Goal: Task Accomplishment & Management: Complete application form

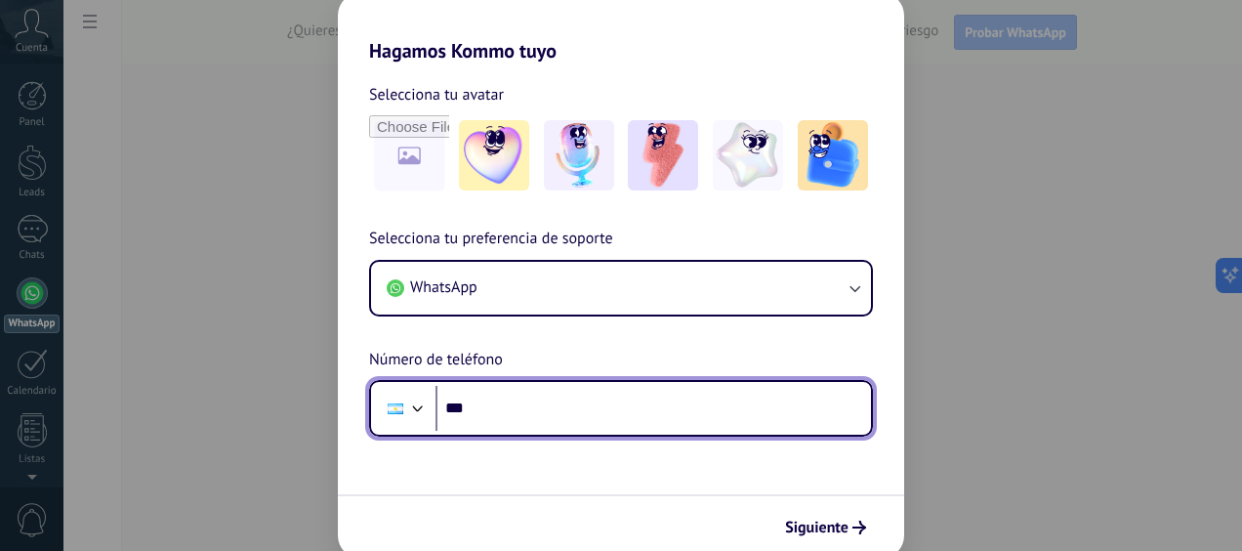
click at [634, 414] on input "***" at bounding box center [652, 408] width 435 height 45
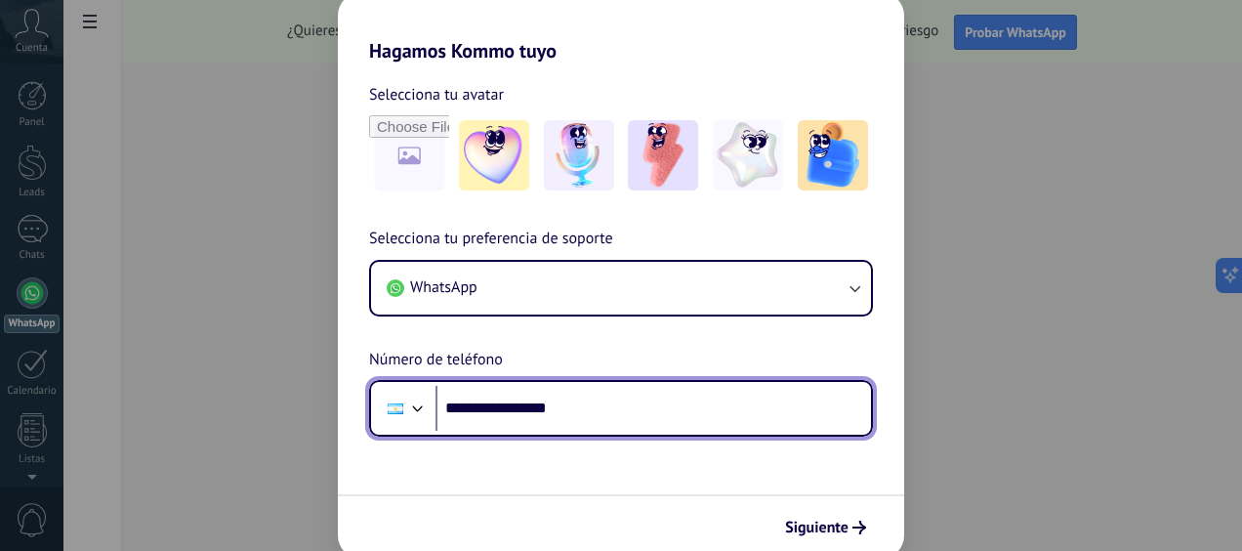
drag, startPoint x: 482, startPoint y: 407, endPoint x: 495, endPoint y: 410, distance: 13.0
click at [495, 410] on input "**********" at bounding box center [652, 408] width 435 height 45
type input "**"
click at [488, 406] on input "**********" at bounding box center [652, 408] width 435 height 45
type input "**********"
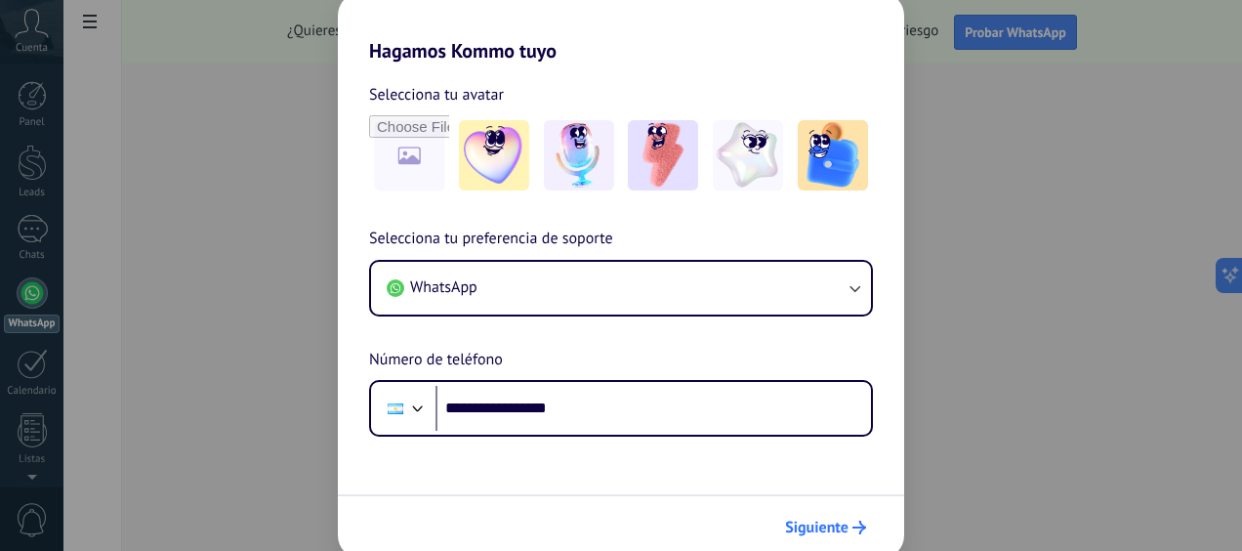
click at [836, 523] on span "Siguiente" at bounding box center [816, 527] width 63 height 14
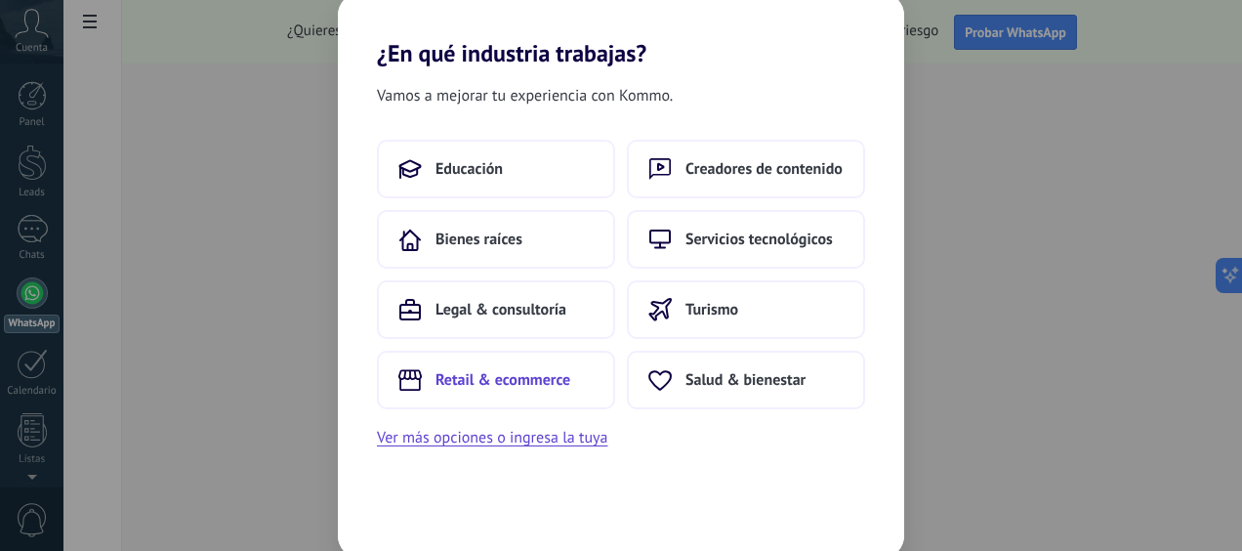
click at [525, 381] on span "Retail & ecommerce" at bounding box center [502, 380] width 135 height 20
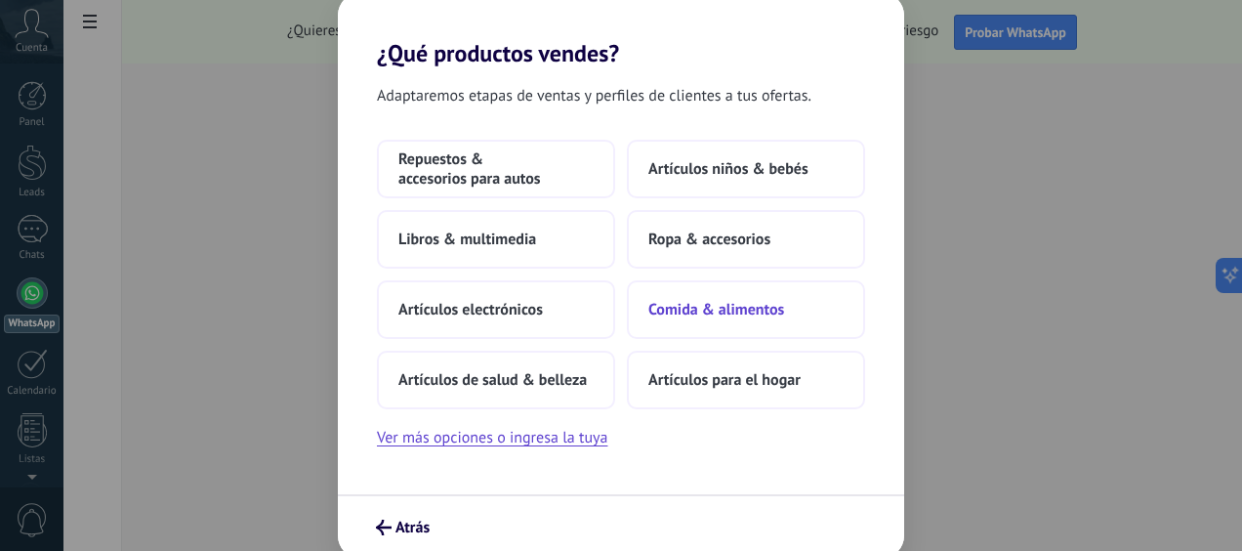
click at [726, 305] on span "Comida & alimentos" at bounding box center [716, 310] width 136 height 20
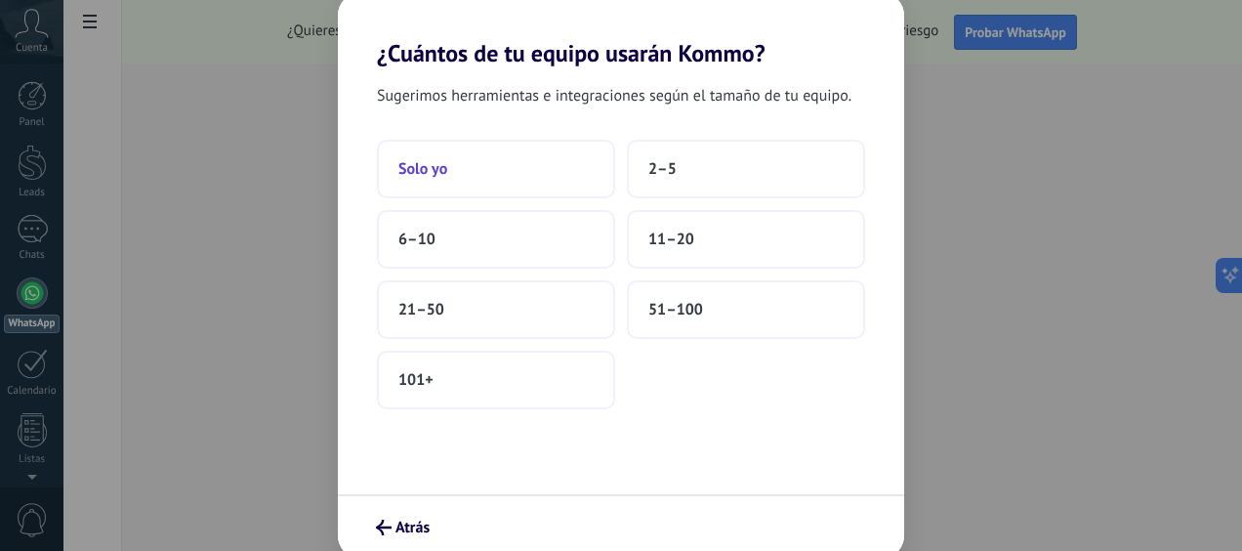
click at [551, 168] on button "Solo yo" at bounding box center [496, 169] width 238 height 59
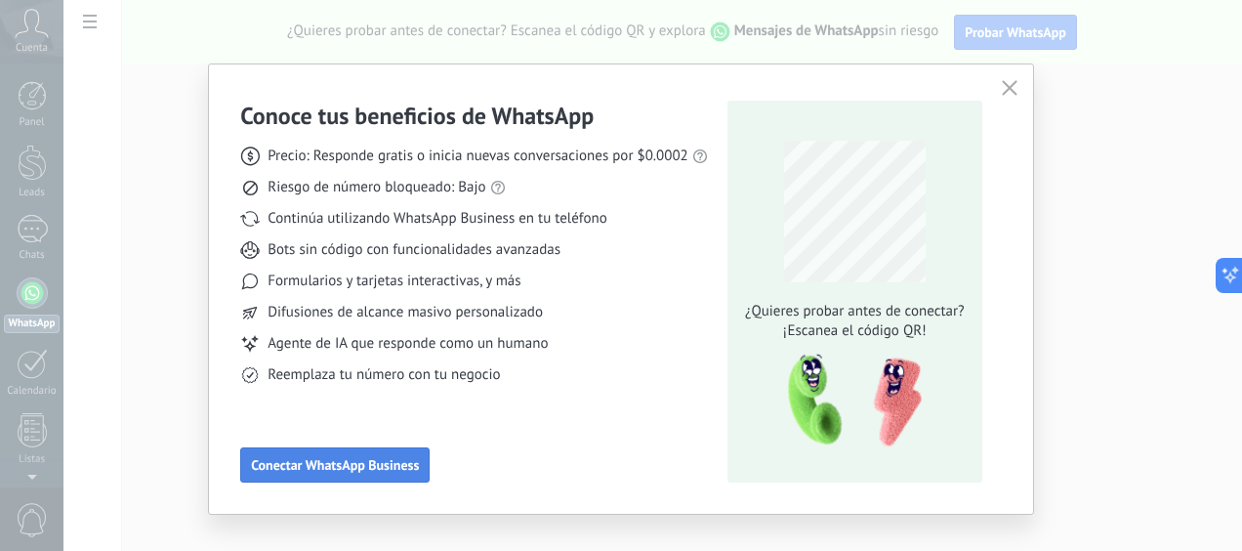
click at [367, 471] on span "Conectar WhatsApp Business" at bounding box center [335, 465] width 168 height 14
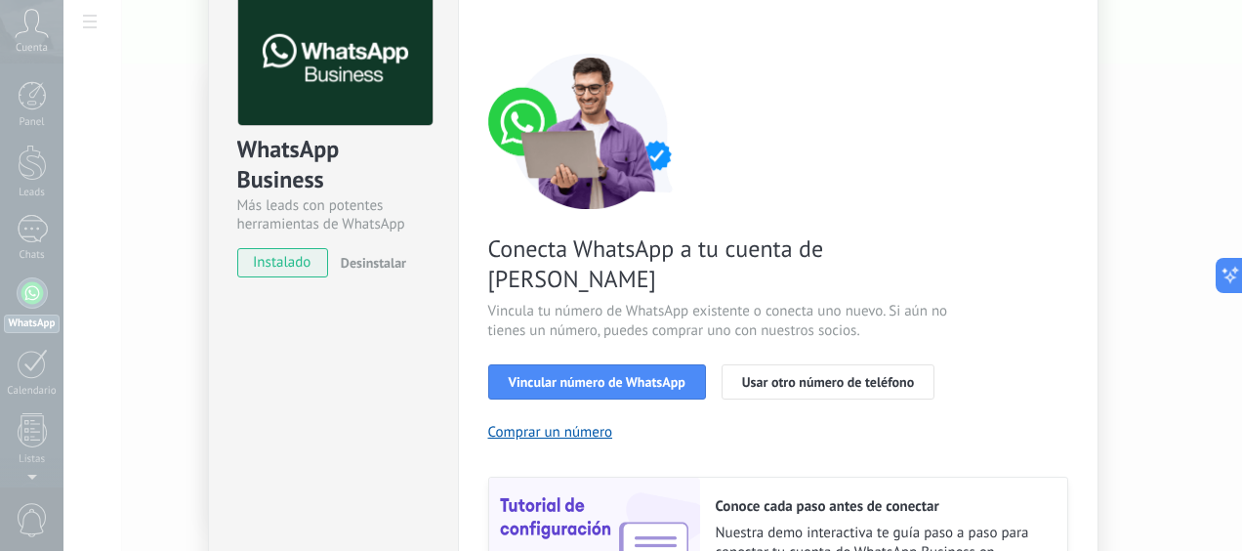
scroll to position [107, 0]
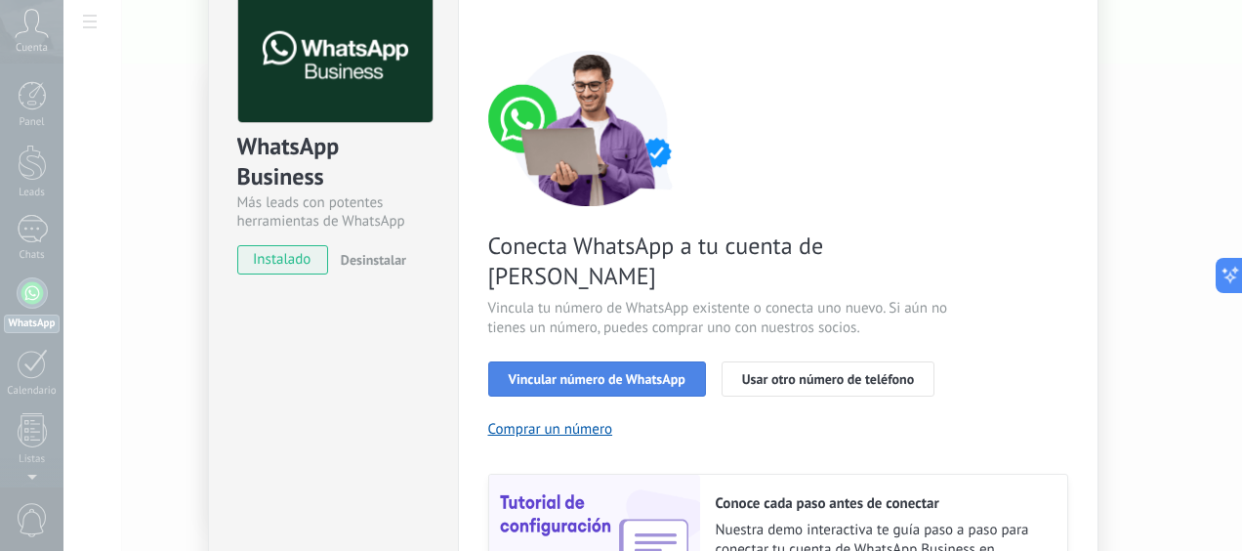
click at [552, 361] on button "Vincular número de WhatsApp" at bounding box center [597, 378] width 218 height 35
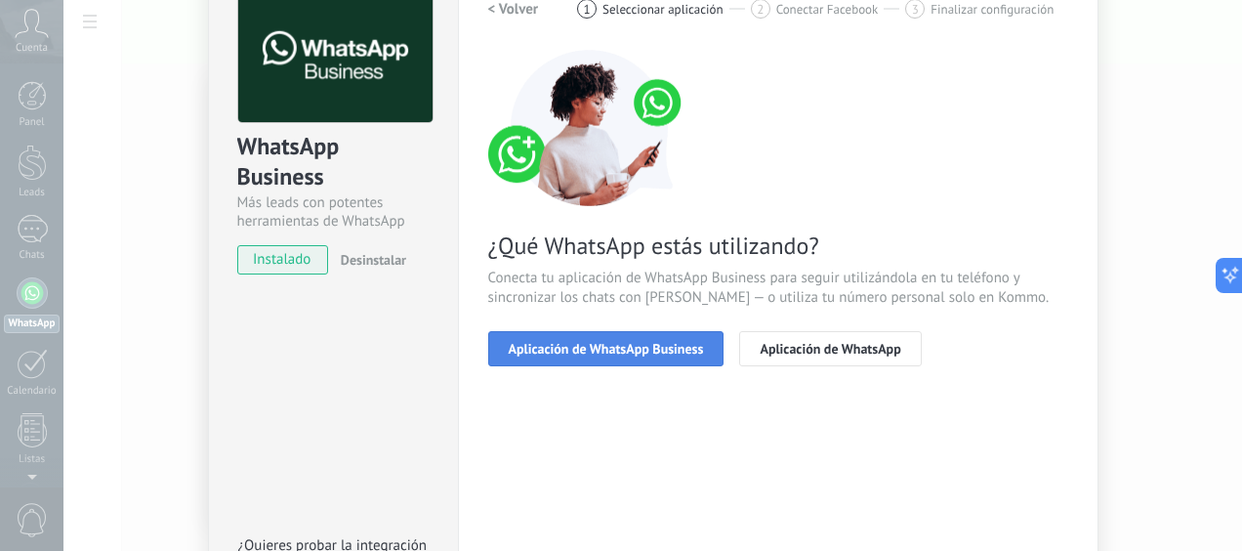
click at [654, 348] on span "Aplicación de WhatsApp Business" at bounding box center [606, 349] width 195 height 14
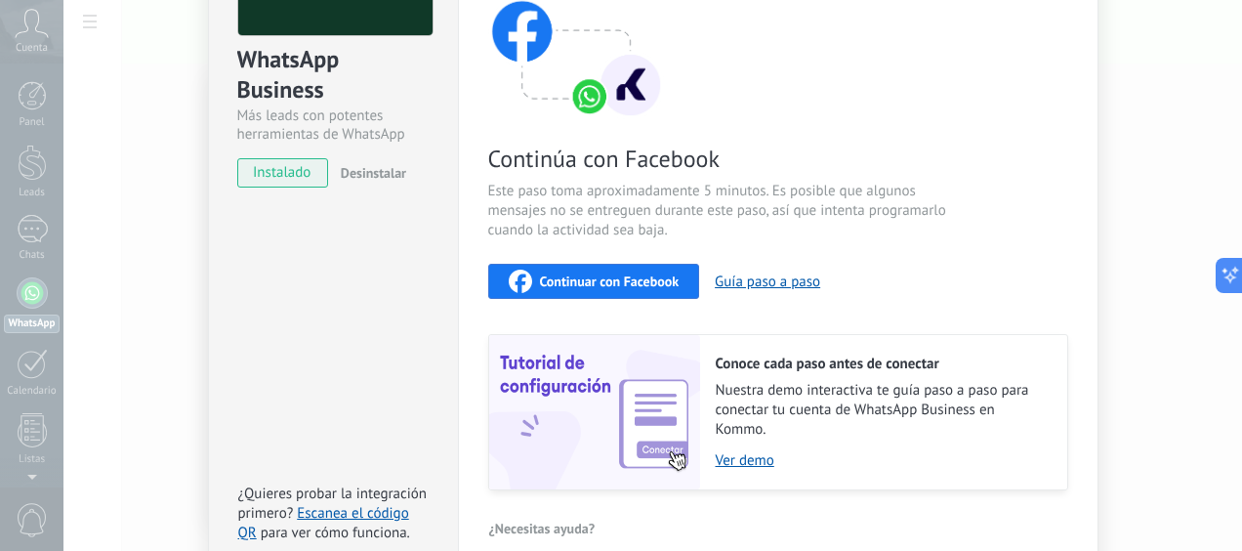
scroll to position [193, 0]
click at [740, 288] on button "Guía paso a paso" at bounding box center [767, 282] width 105 height 19
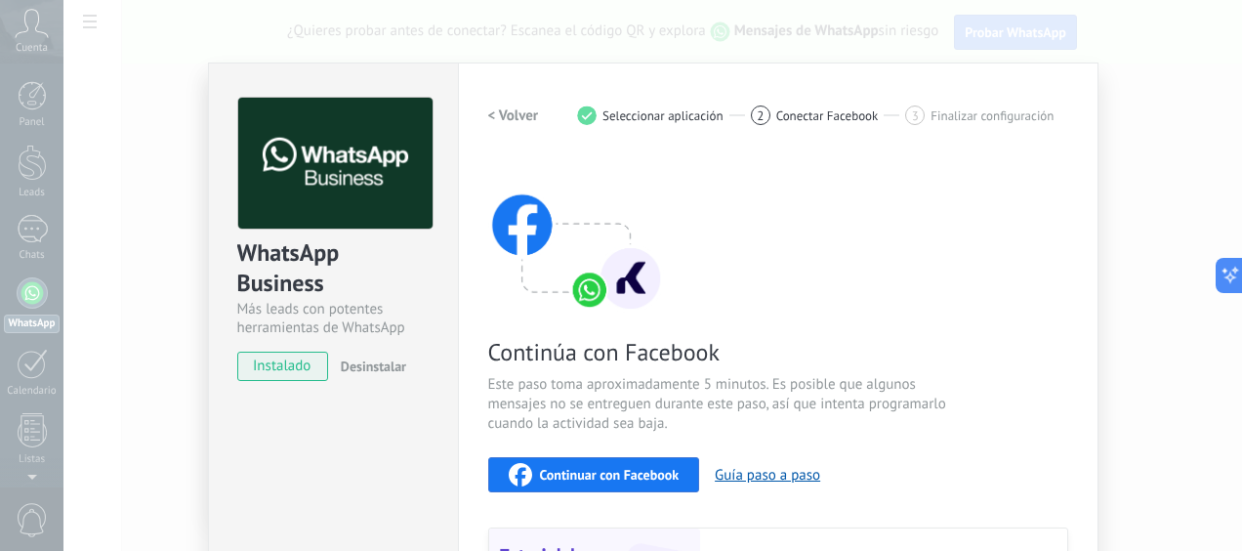
scroll to position [0, 0]
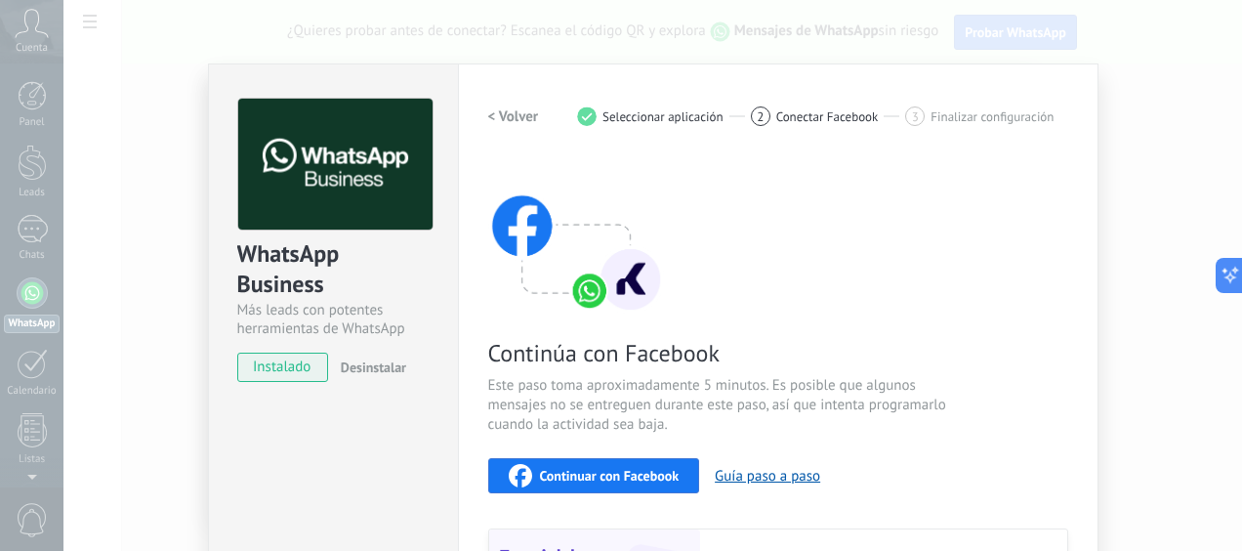
click at [551, 118] on div "< Volver 1 Seleccionar aplicación 2 Conectar Facebook 3 Finalizar configuración" at bounding box center [778, 116] width 580 height 35
click at [512, 107] on h2 "< Volver" at bounding box center [513, 116] width 51 height 19
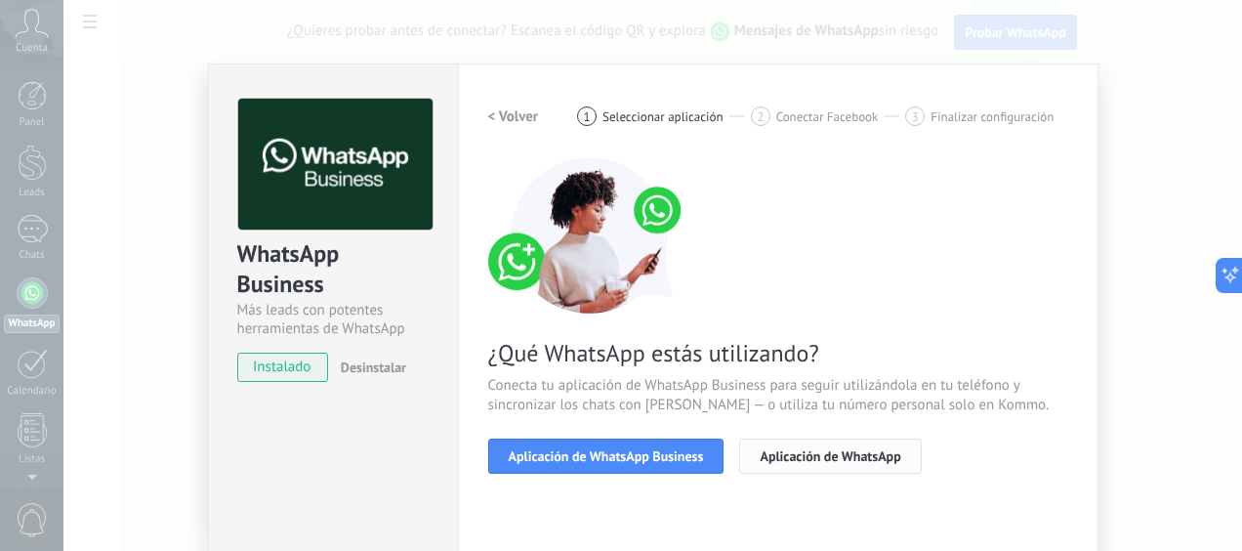
click at [817, 452] on span "Aplicación de WhatsApp" at bounding box center [829, 456] width 141 height 14
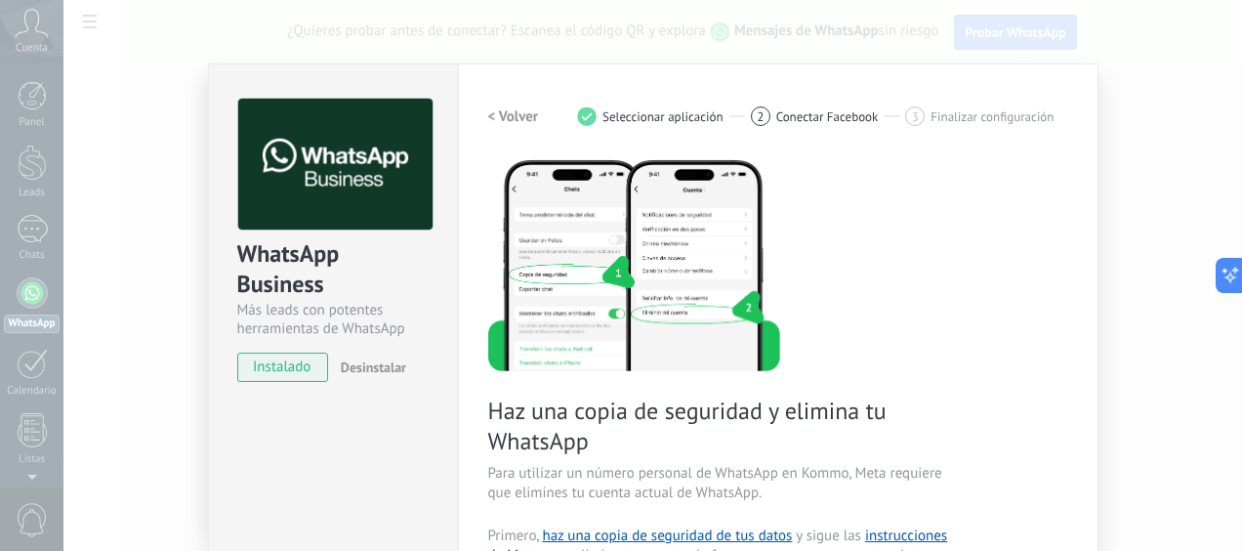
click at [501, 112] on h2 "< Volver" at bounding box center [513, 116] width 51 height 19
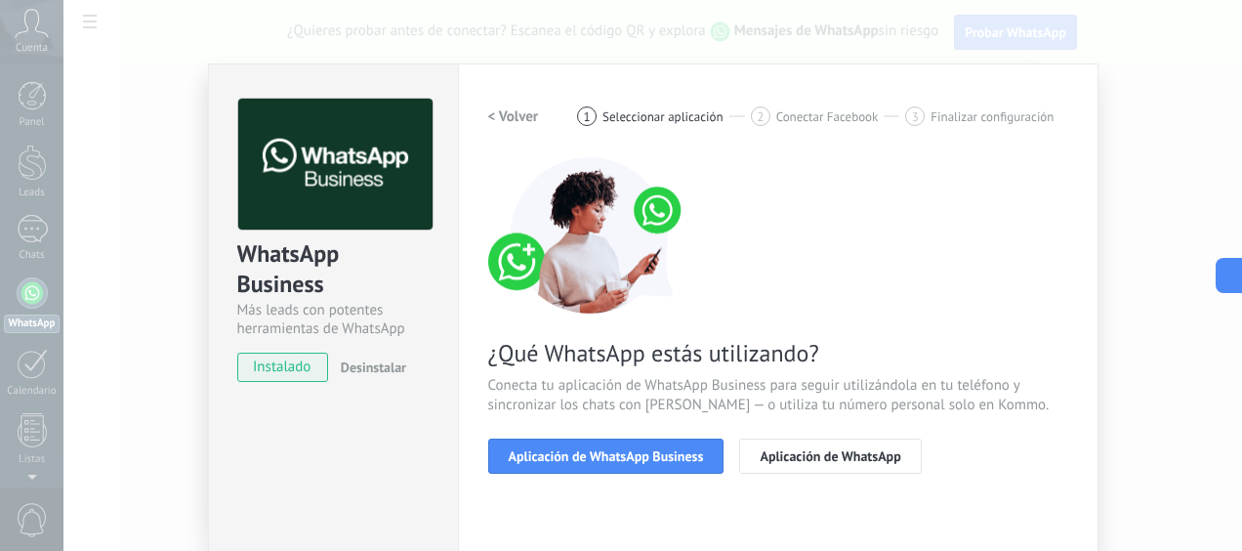
click at [501, 112] on h2 "< Volver" at bounding box center [513, 116] width 51 height 19
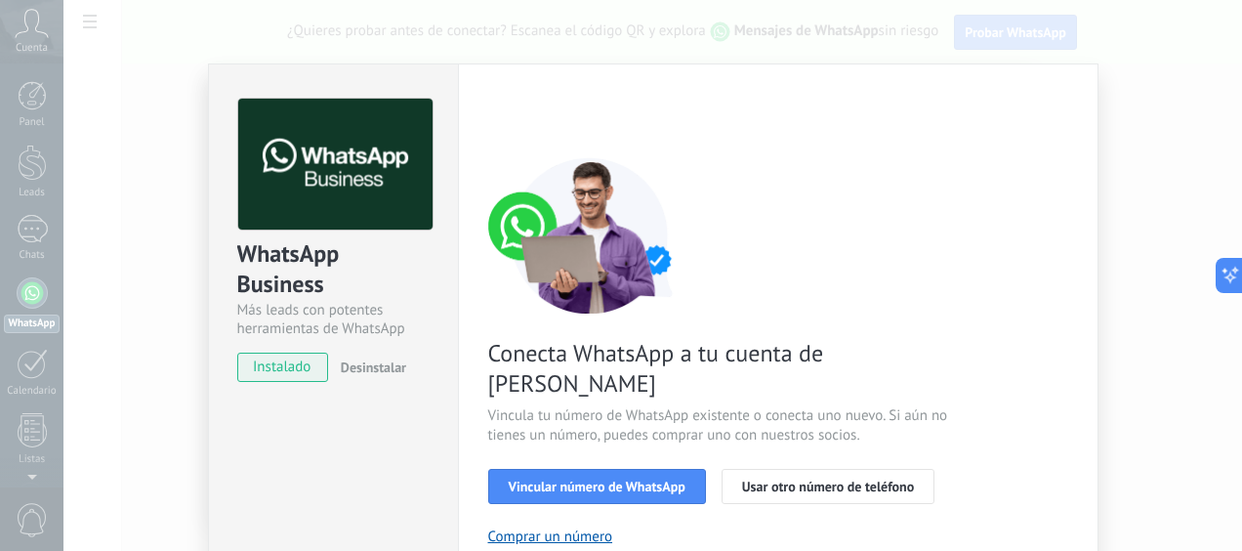
click at [1144, 117] on div "WhatsApp Business Más leads con potentes herramientas de WhatsApp instalado Des…" at bounding box center [652, 275] width 1178 height 551
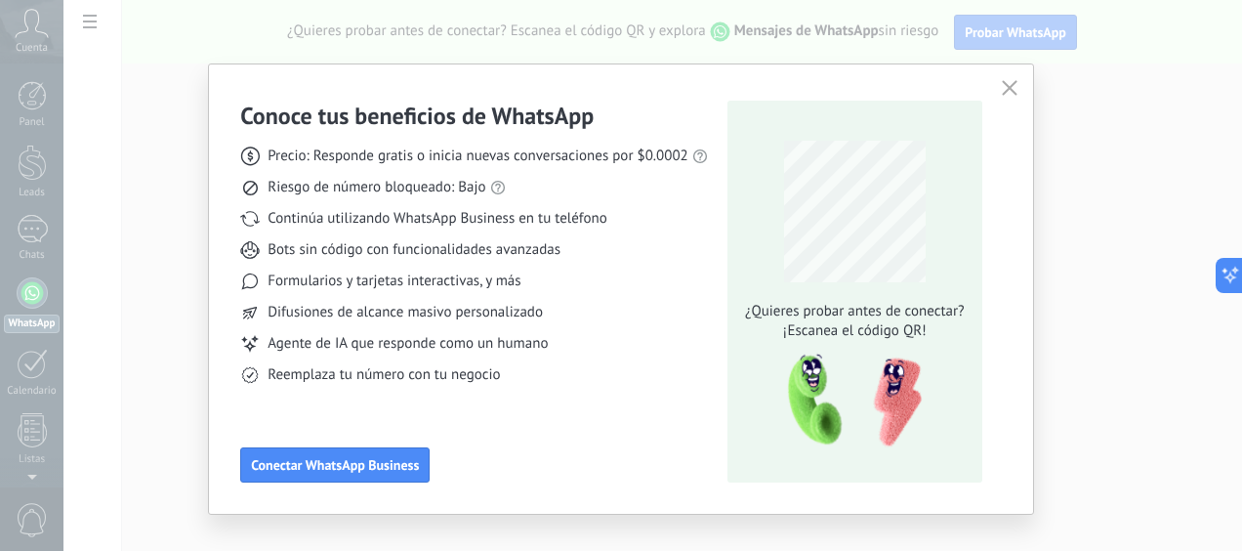
click at [1011, 90] on icon "button" at bounding box center [1010, 88] width 16 height 16
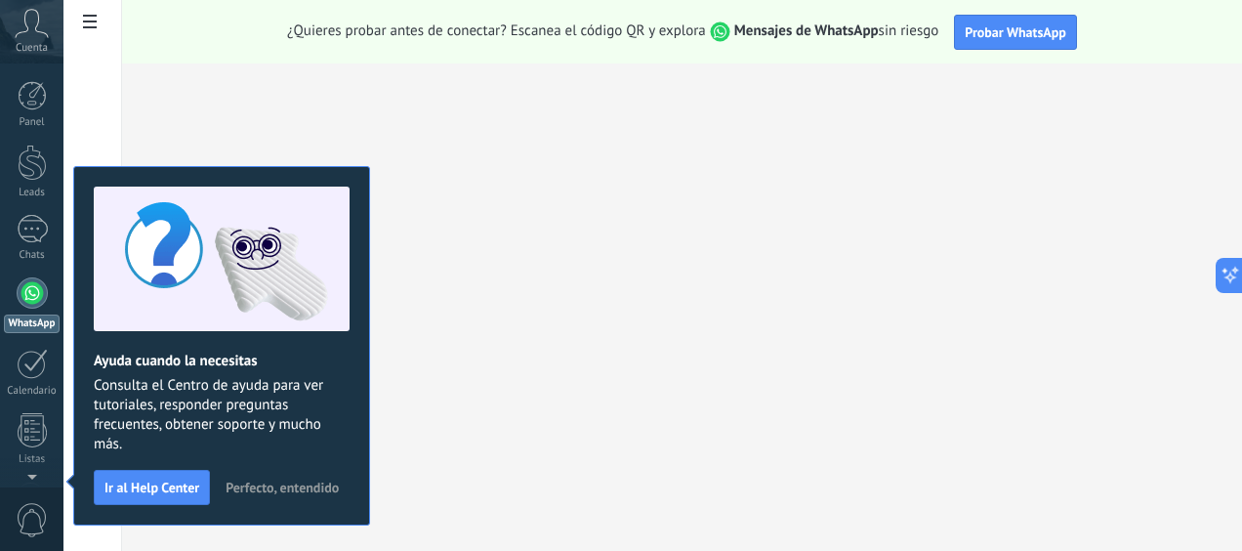
click at [286, 480] on span "Perfecto, entendido" at bounding box center [281, 487] width 113 height 14
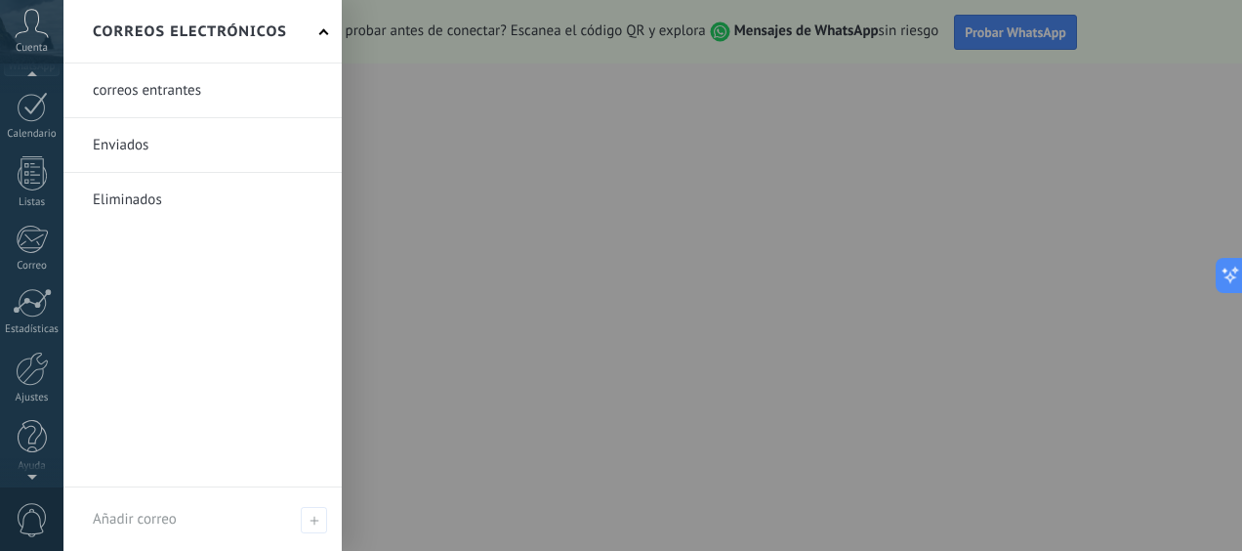
scroll to position [260, 0]
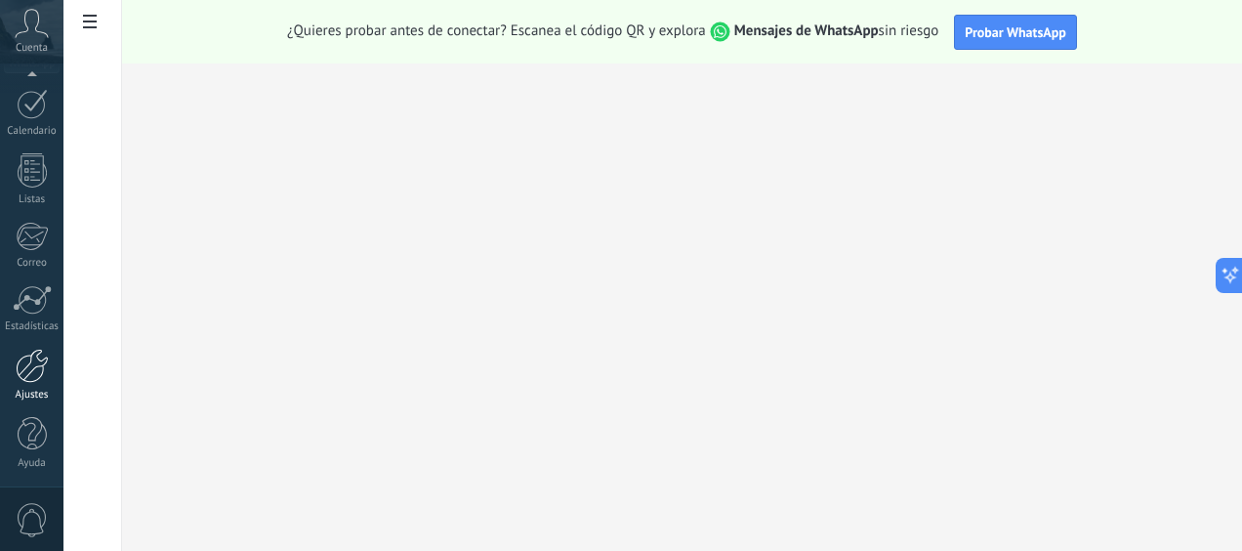
click at [45, 353] on div at bounding box center [32, 365] width 33 height 34
